Goal: Find specific page/section: Find specific page/section

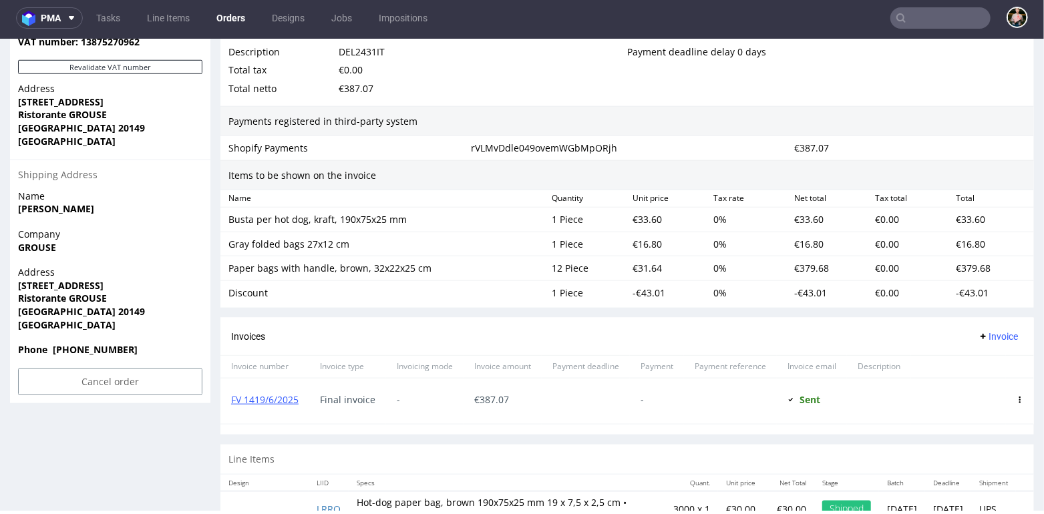
scroll to position [970, 0]
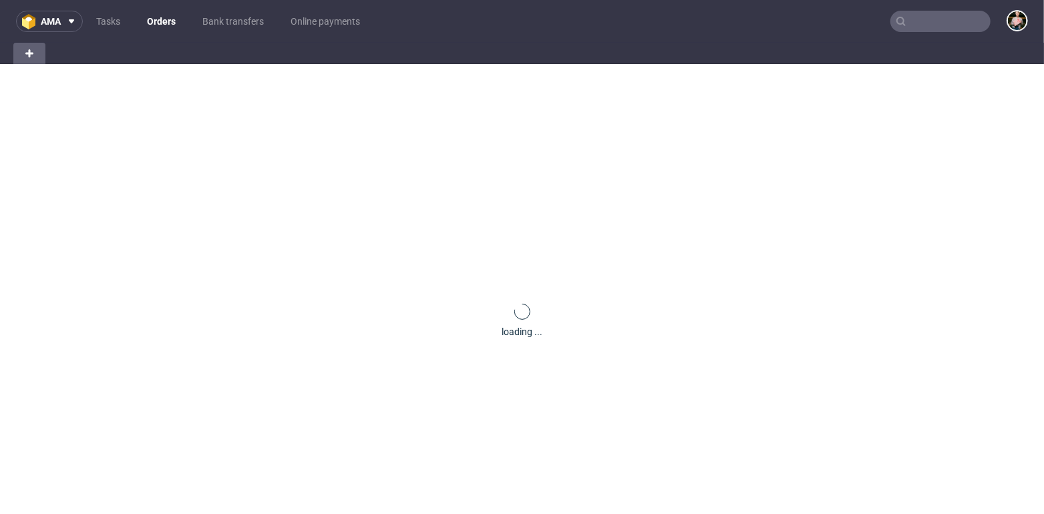
click at [931, 23] on input "text" at bounding box center [940, 21] width 100 height 21
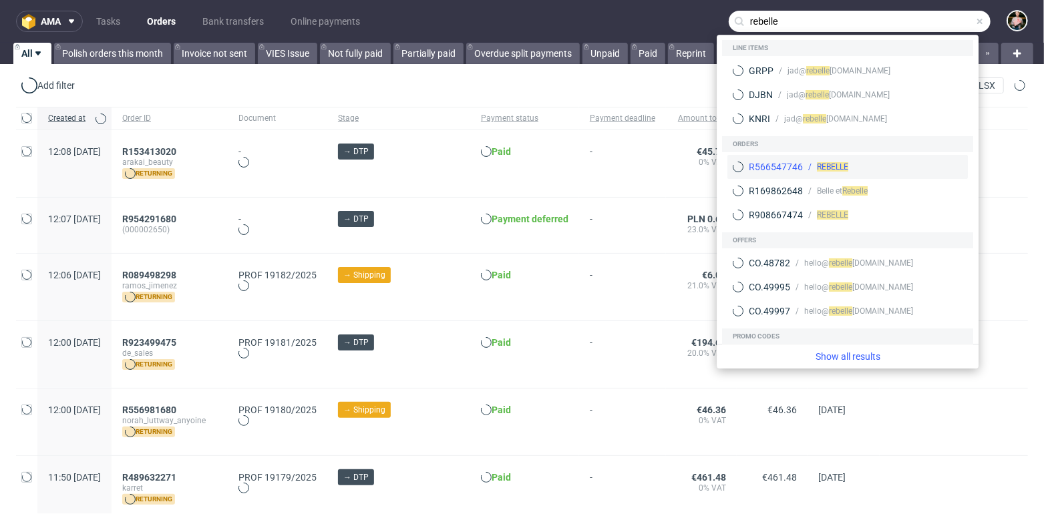
type input "rebelle"
click at [826, 166] on span "REBELLE" at bounding box center [832, 166] width 31 height 9
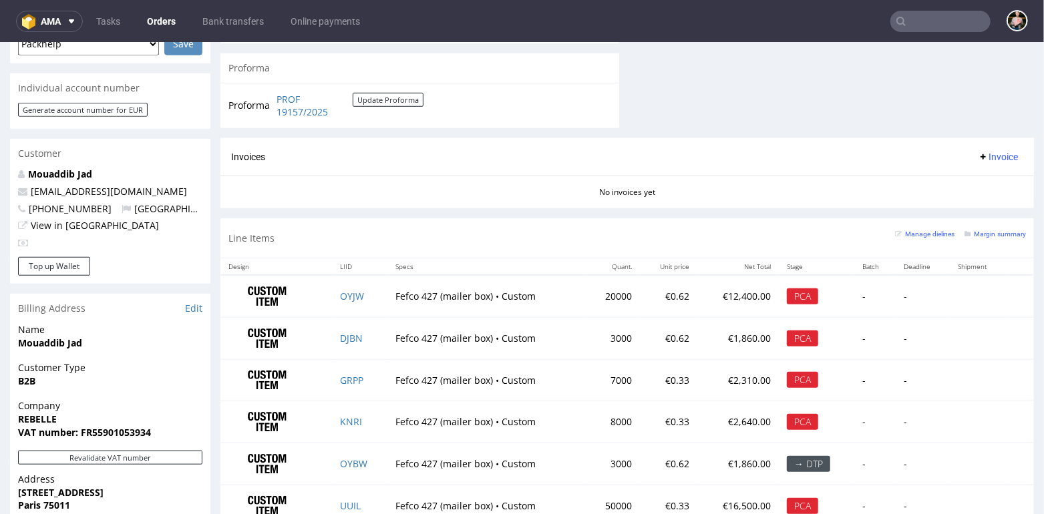
scroll to position [595, 0]
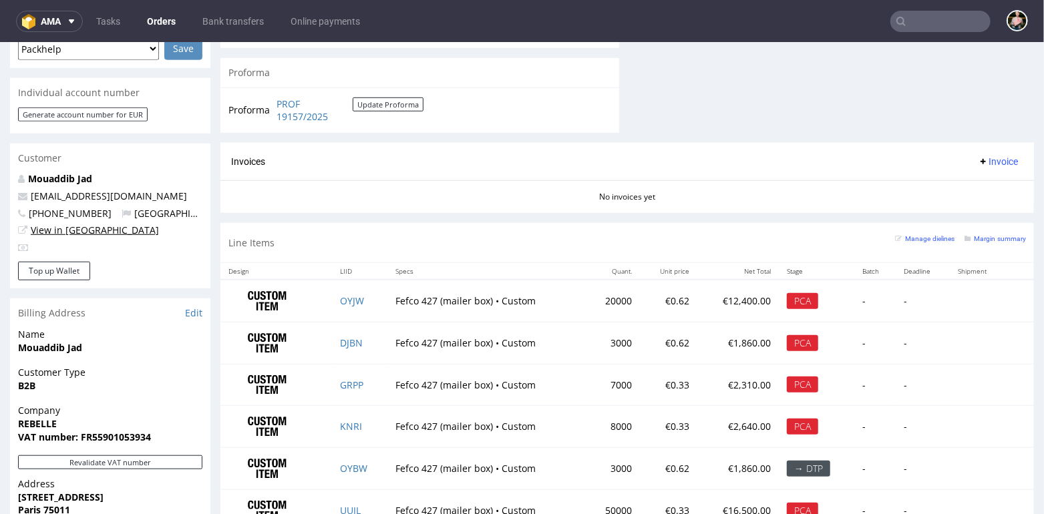
click at [61, 223] on link "View in [GEOGRAPHIC_DATA]" at bounding box center [95, 229] width 128 height 13
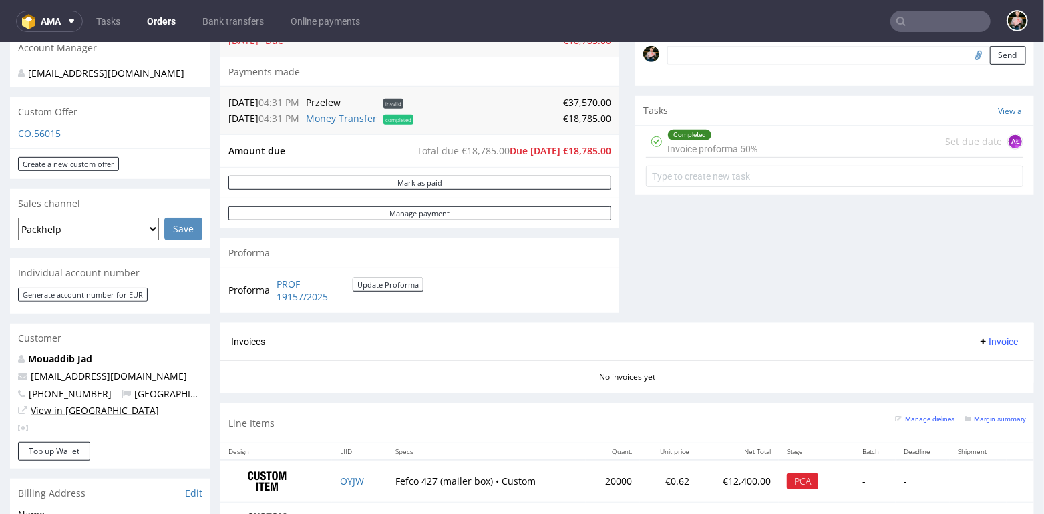
scroll to position [413, 0]
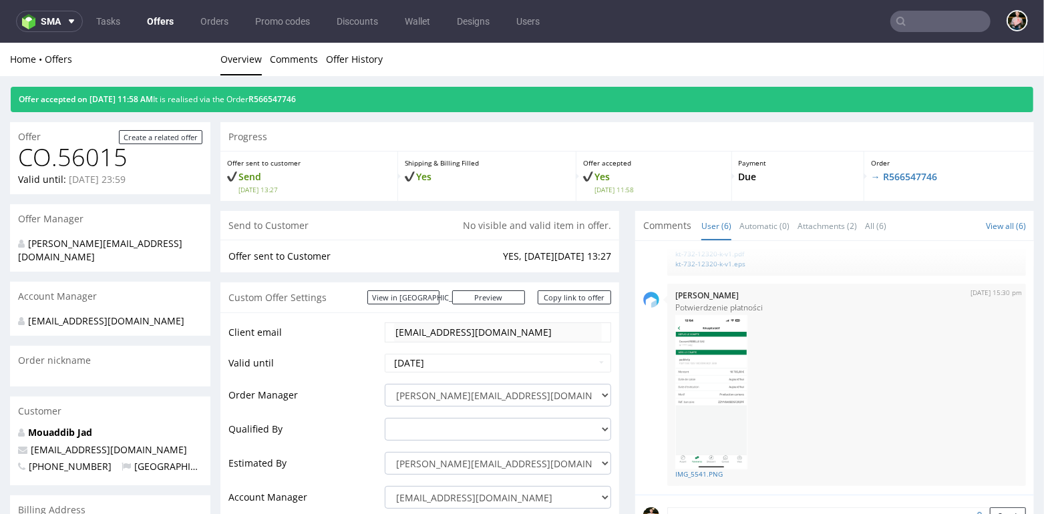
scroll to position [116, 0]
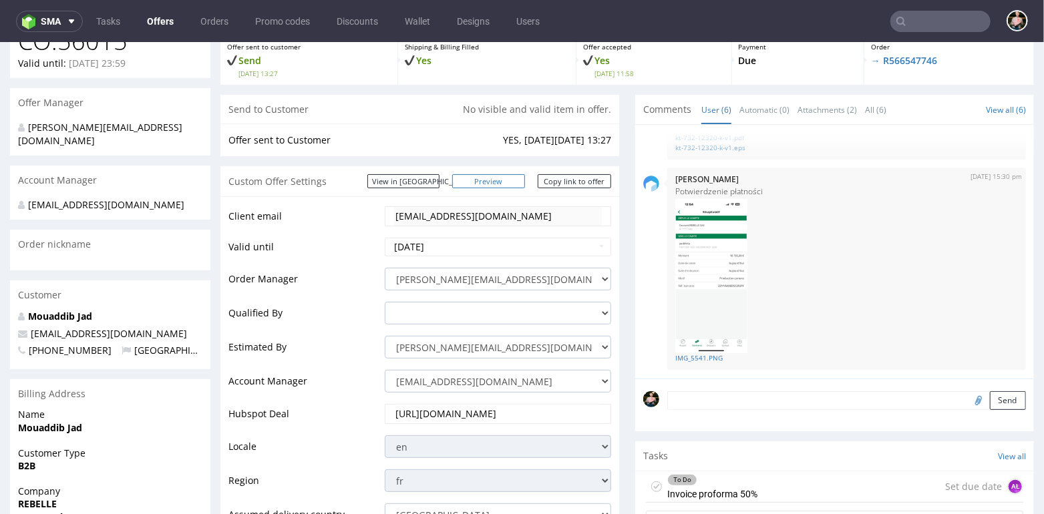
click at [498, 182] on link "Preview" at bounding box center [488, 181] width 73 height 14
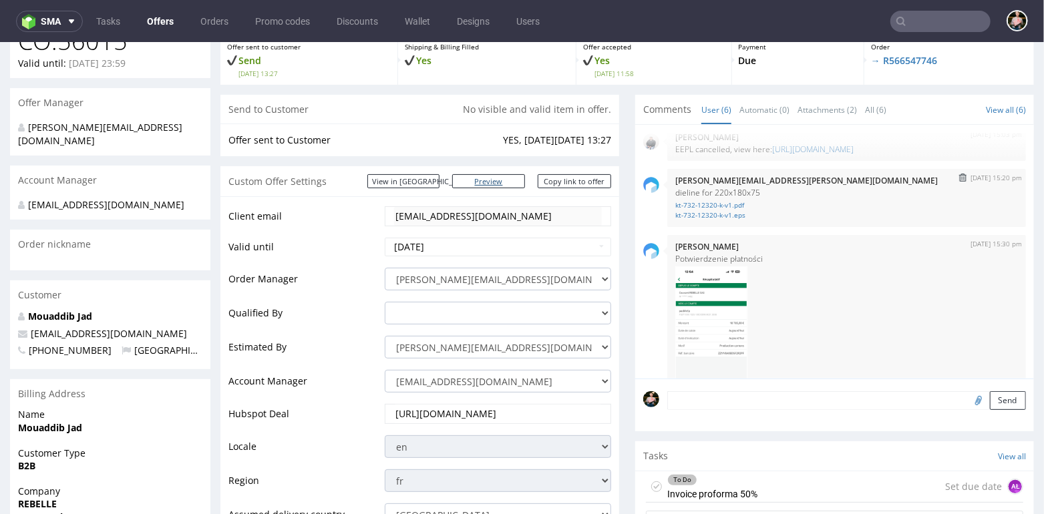
scroll to position [0, 0]
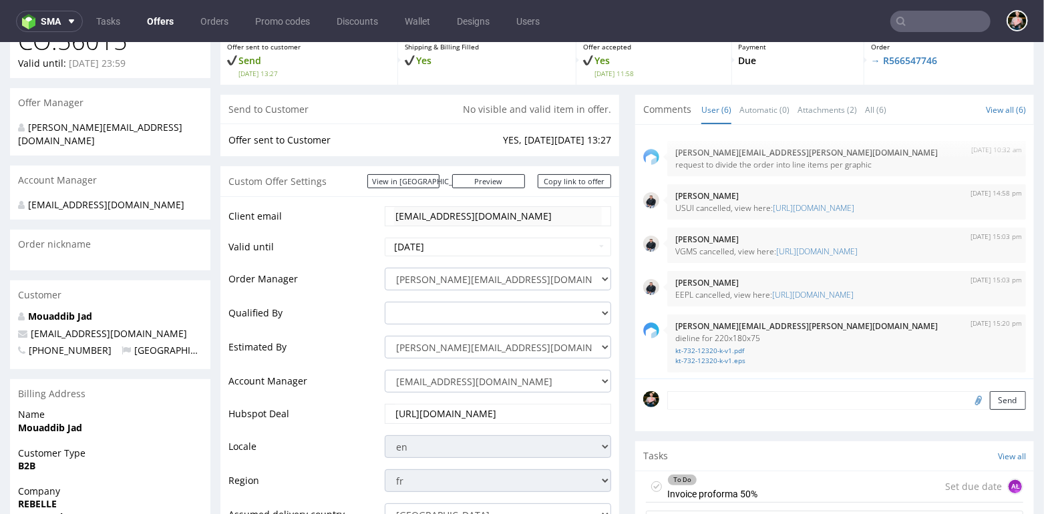
click at [916, 27] on input "text" at bounding box center [940, 21] width 100 height 21
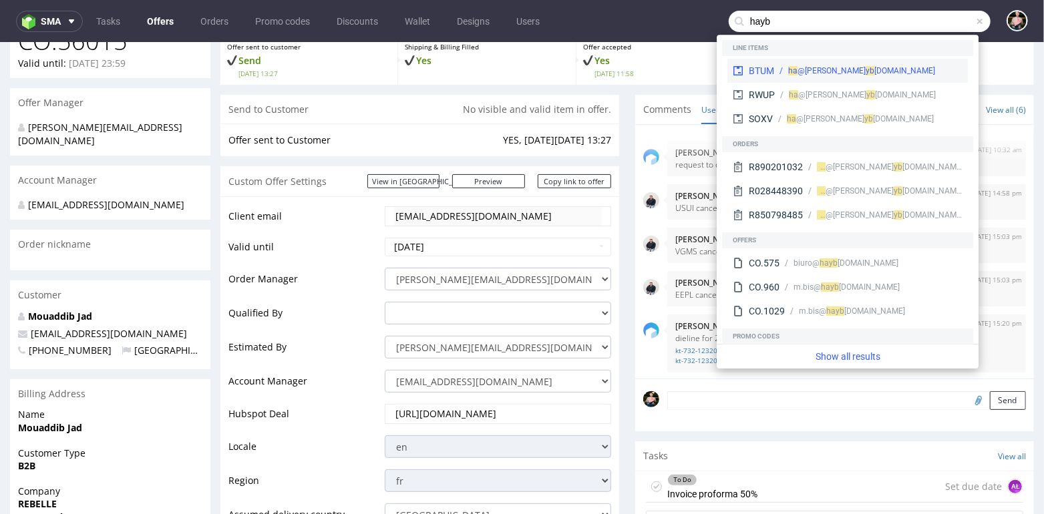
type input "hayb"
click at [814, 73] on div "[PERSON_NAME]@ ha" at bounding box center [826, 71] width 77 height 12
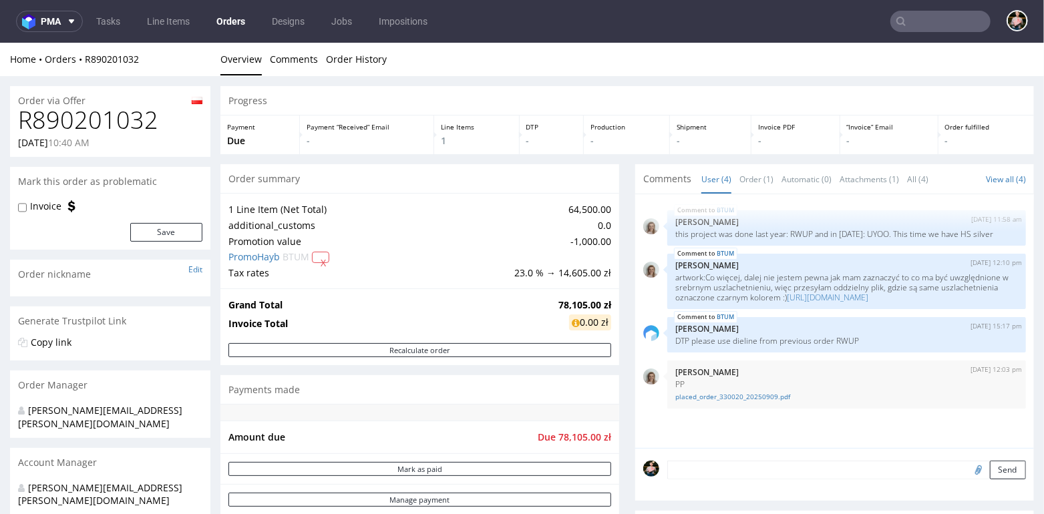
click at [920, 23] on input "text" at bounding box center [940, 21] width 100 height 21
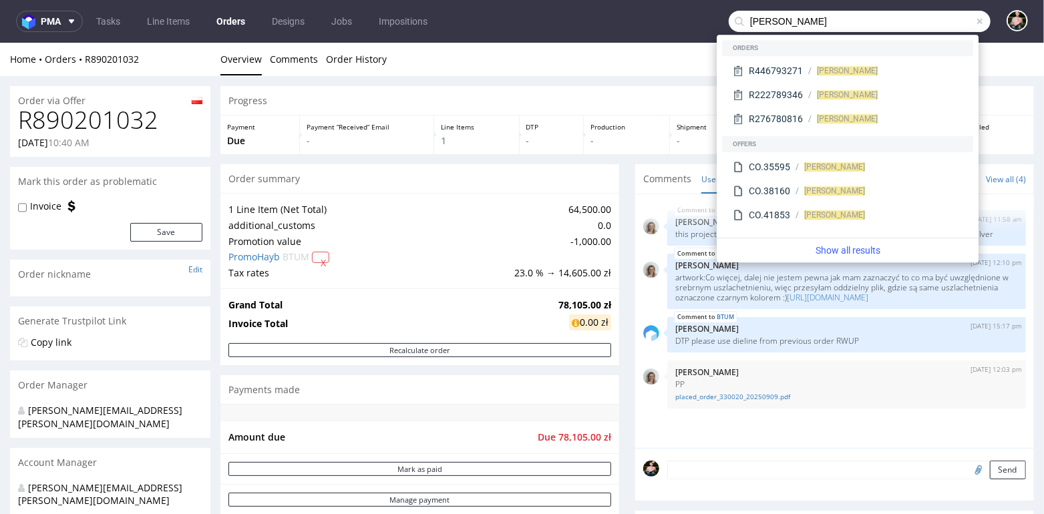
type input "[PERSON_NAME]"
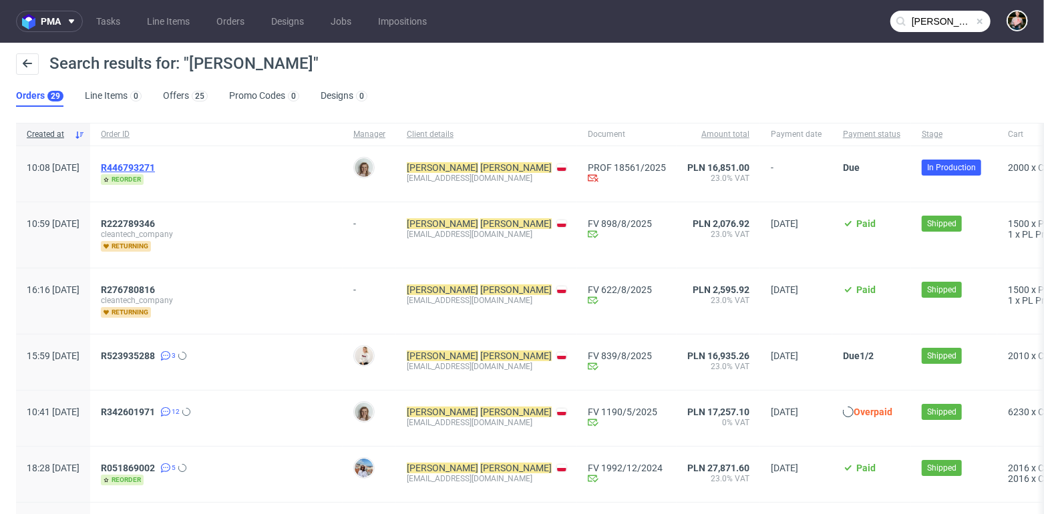
click at [155, 170] on span "R446793271" at bounding box center [128, 167] width 54 height 11
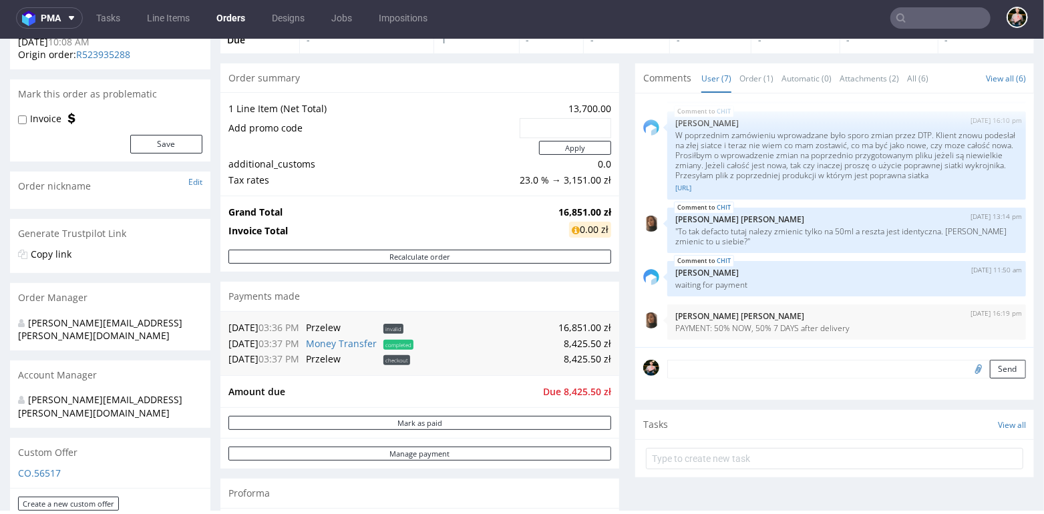
scroll to position [77, 0]
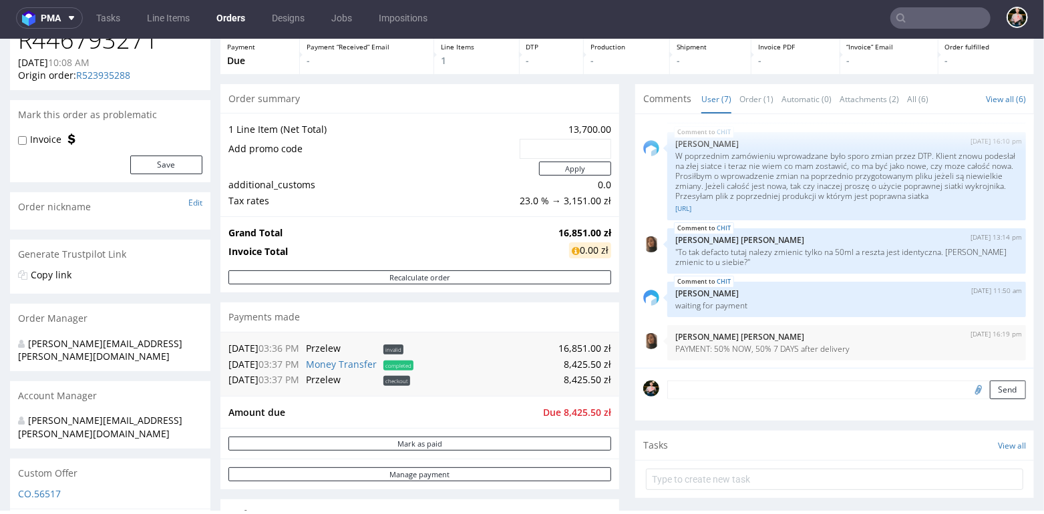
click at [912, 14] on input "text" at bounding box center [940, 17] width 100 height 21
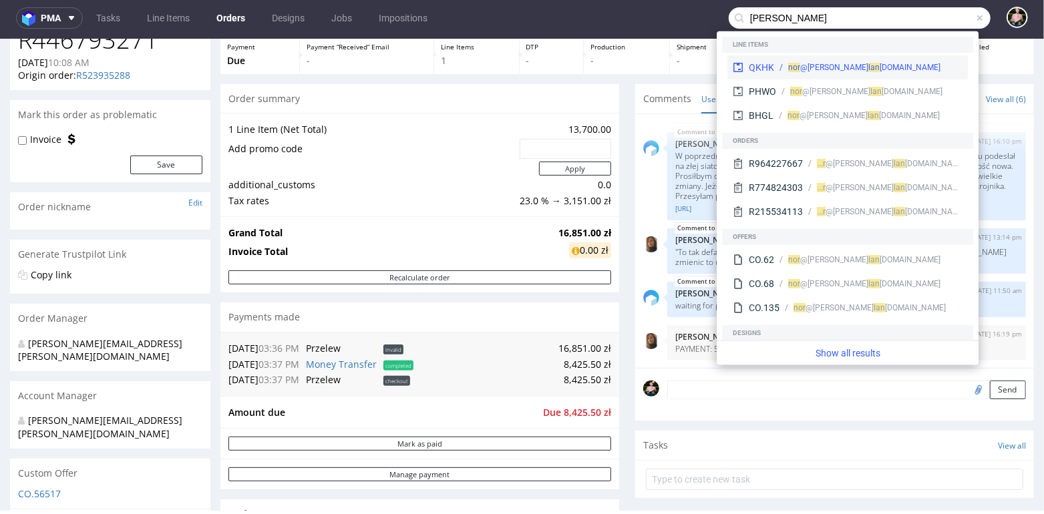
type input "[PERSON_NAME]"
click at [820, 71] on div "[PERSON_NAME]@ nor" at bounding box center [828, 67] width 80 height 12
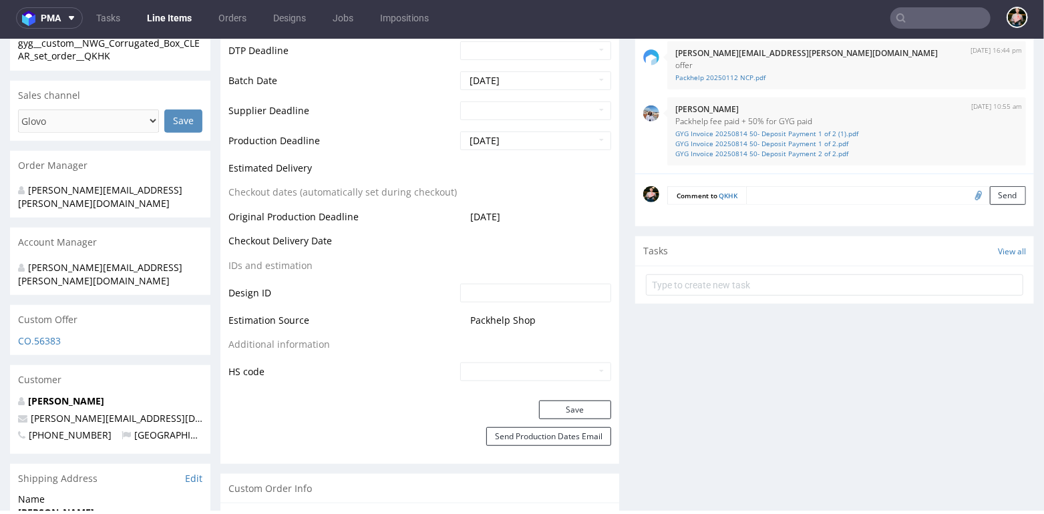
scroll to position [543, 0]
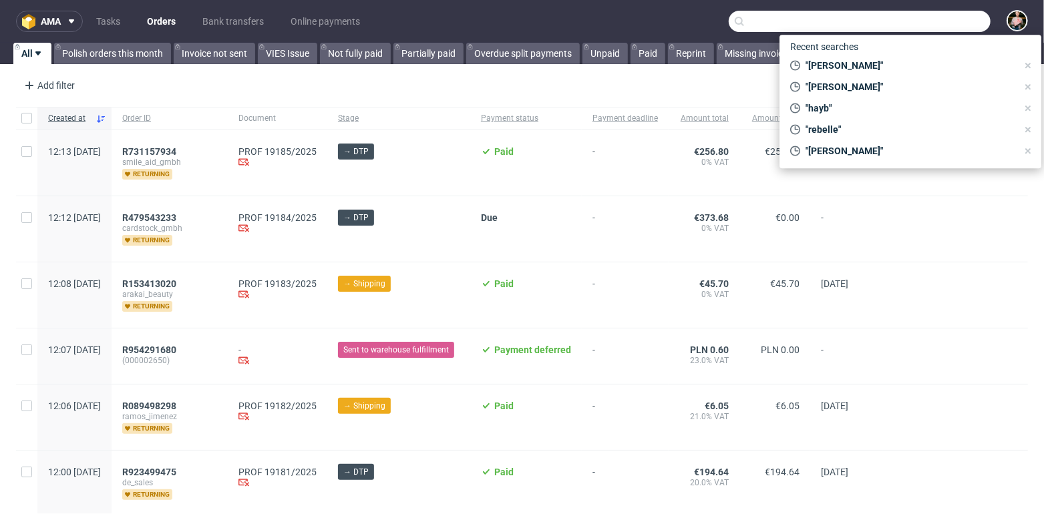
click at [912, 21] on input "text" at bounding box center [860, 21] width 262 height 21
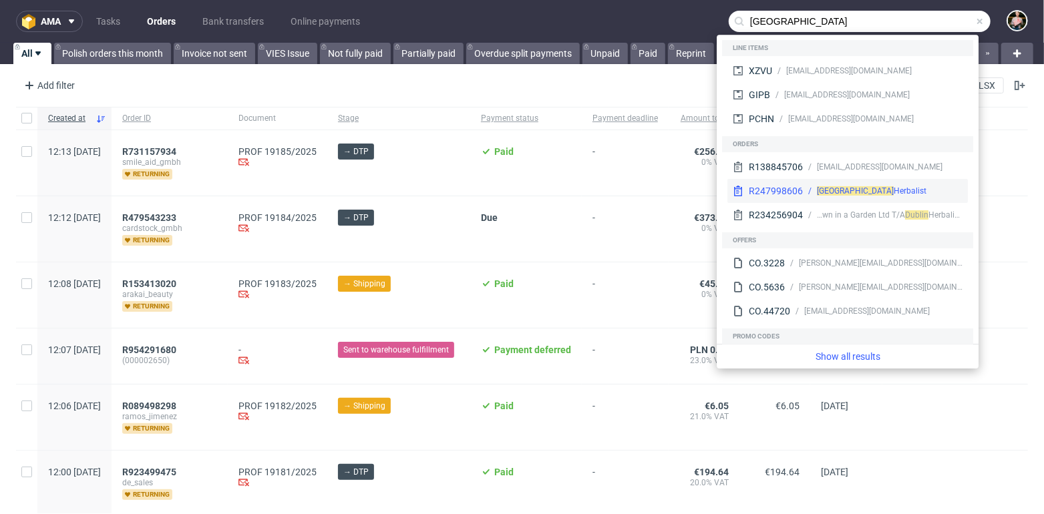
type input "dublin"
click at [868, 188] on div "Dublin Herbalist" at bounding box center [872, 191] width 110 height 12
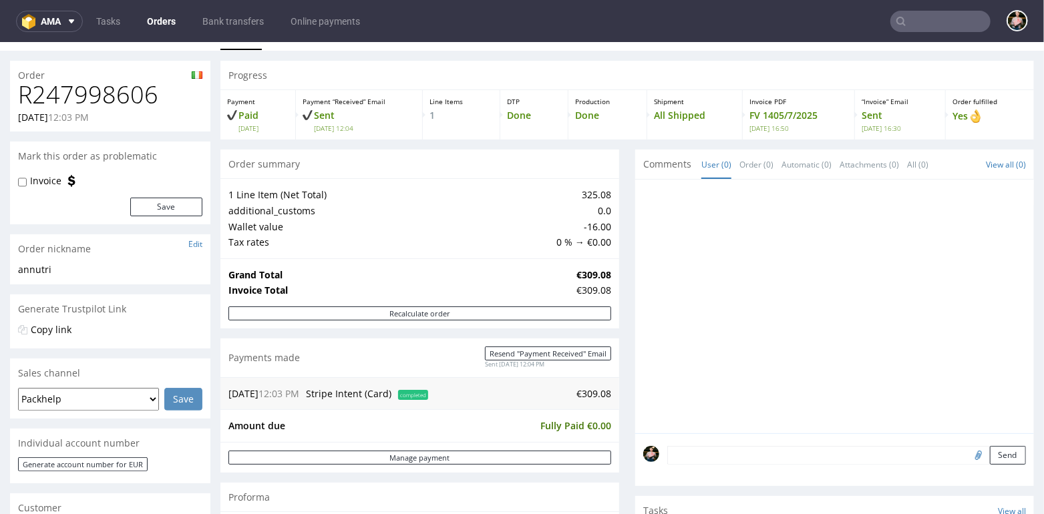
scroll to position [17, 0]
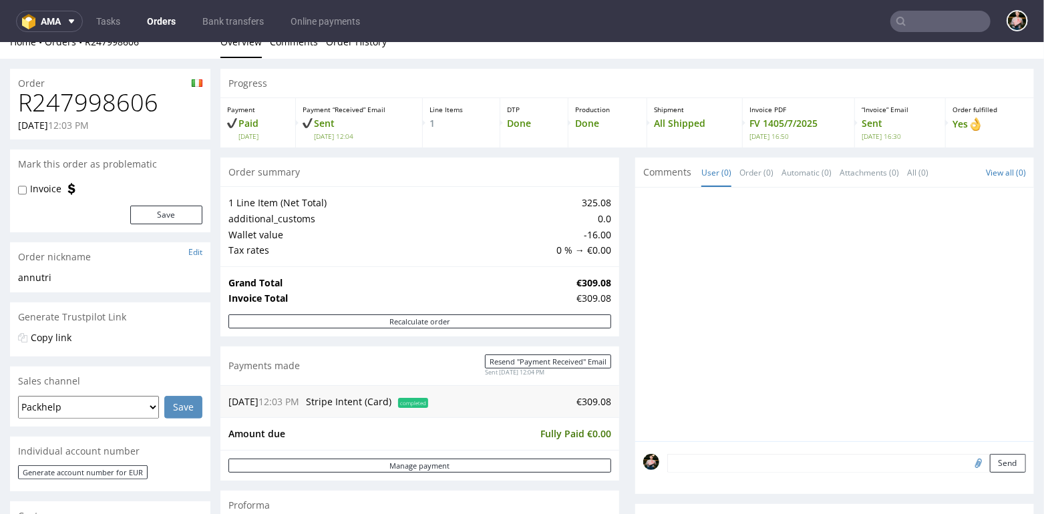
click at [916, 22] on input "text" at bounding box center [940, 21] width 100 height 21
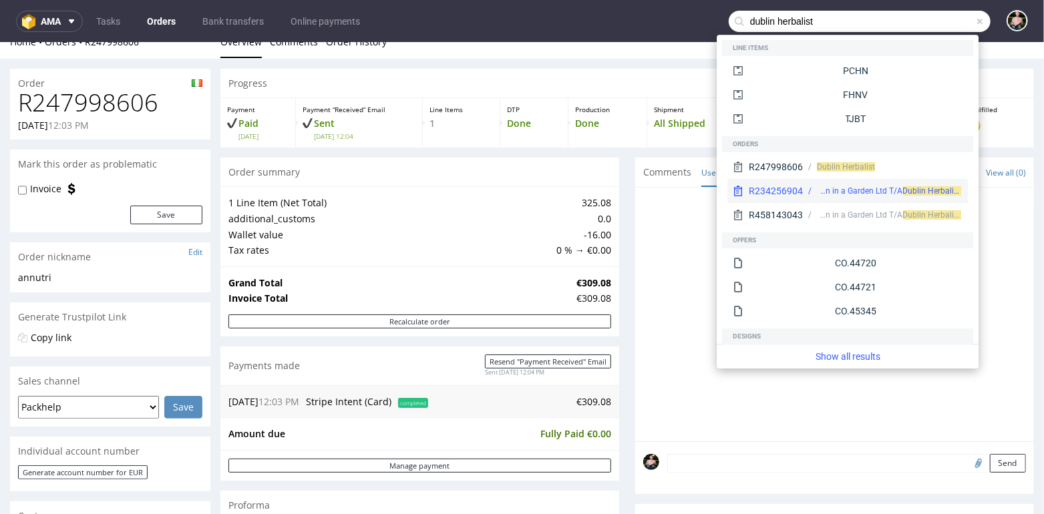
type input "dublin herbalist"
click at [864, 192] on div "Grown in a Garden Ltd T/A Dublin H" at bounding box center [876, 191] width 118 height 12
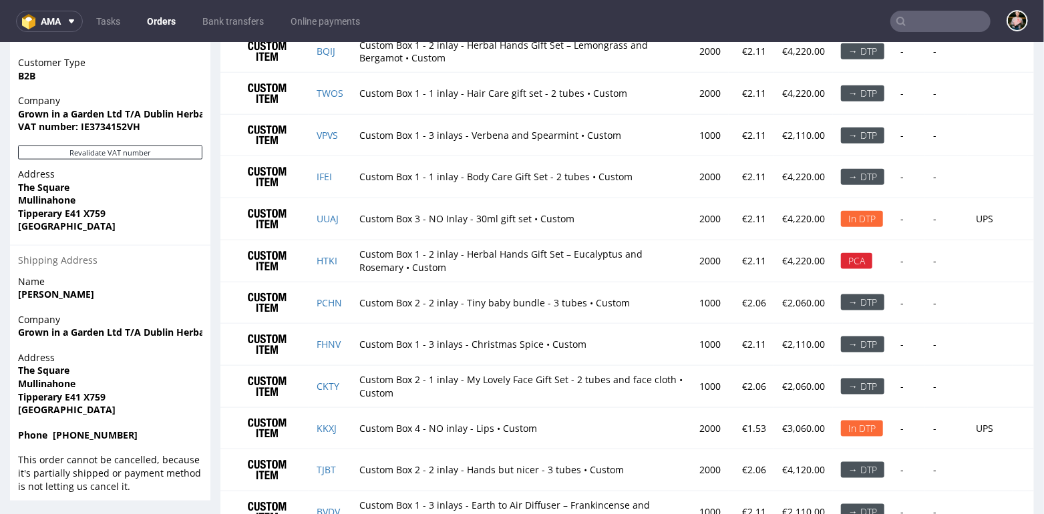
scroll to position [947, 0]
